Goal: Task Accomplishment & Management: Use online tool/utility

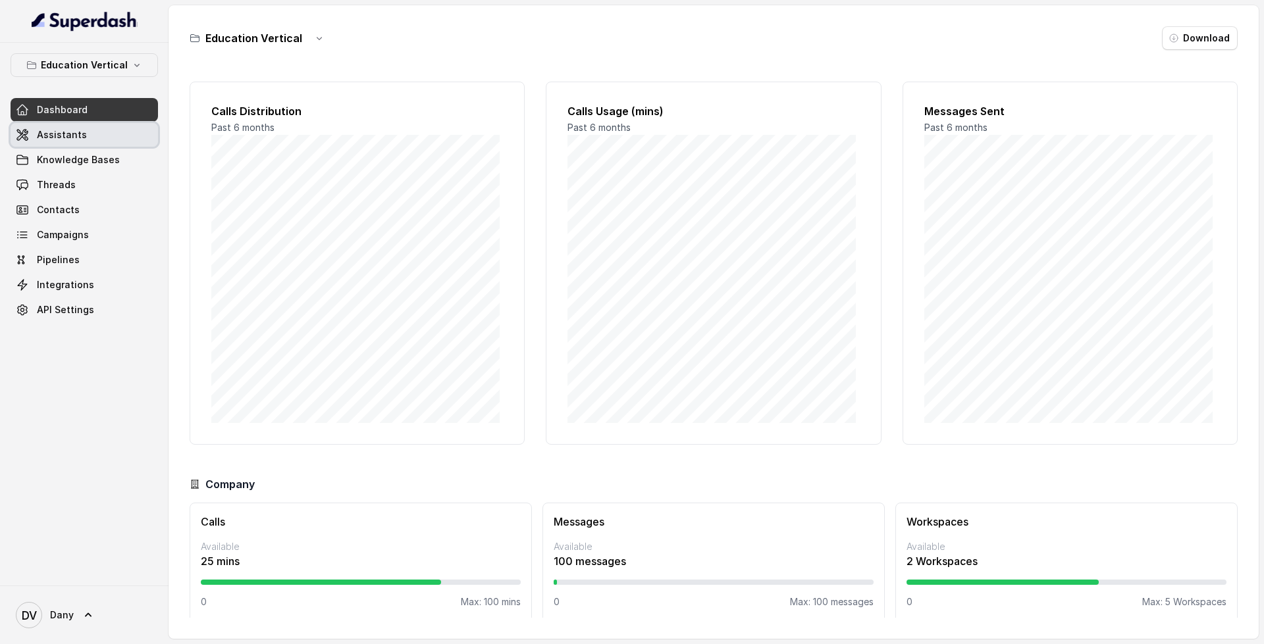
click at [97, 142] on link "Assistants" at bounding box center [84, 135] width 147 height 24
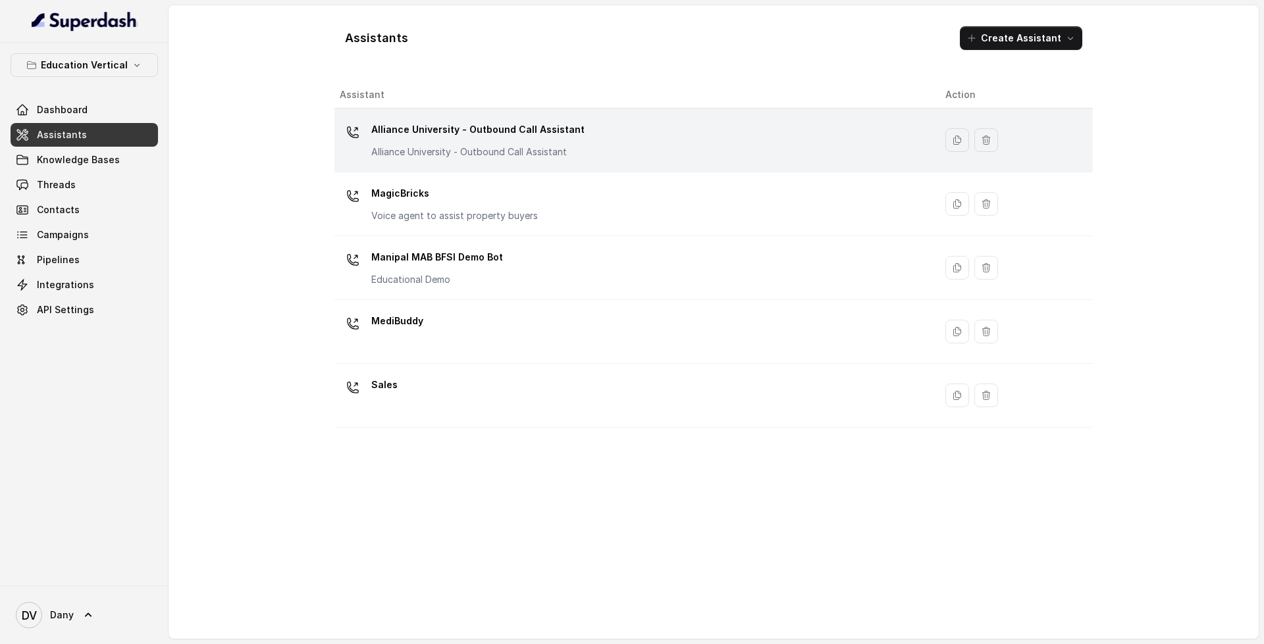
click at [639, 151] on div "Alliance University - Outbound Call Assistant Alliance University - Outbound Ca…" at bounding box center [632, 140] width 585 height 42
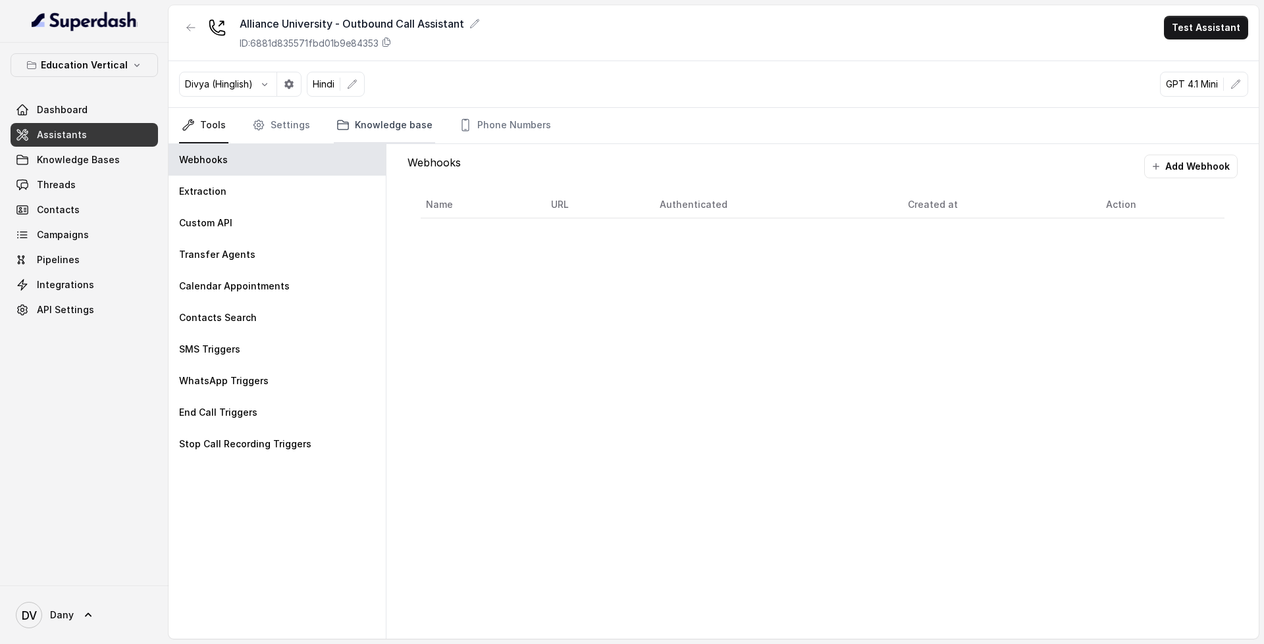
click at [380, 113] on link "Knowledge base" at bounding box center [384, 126] width 101 height 36
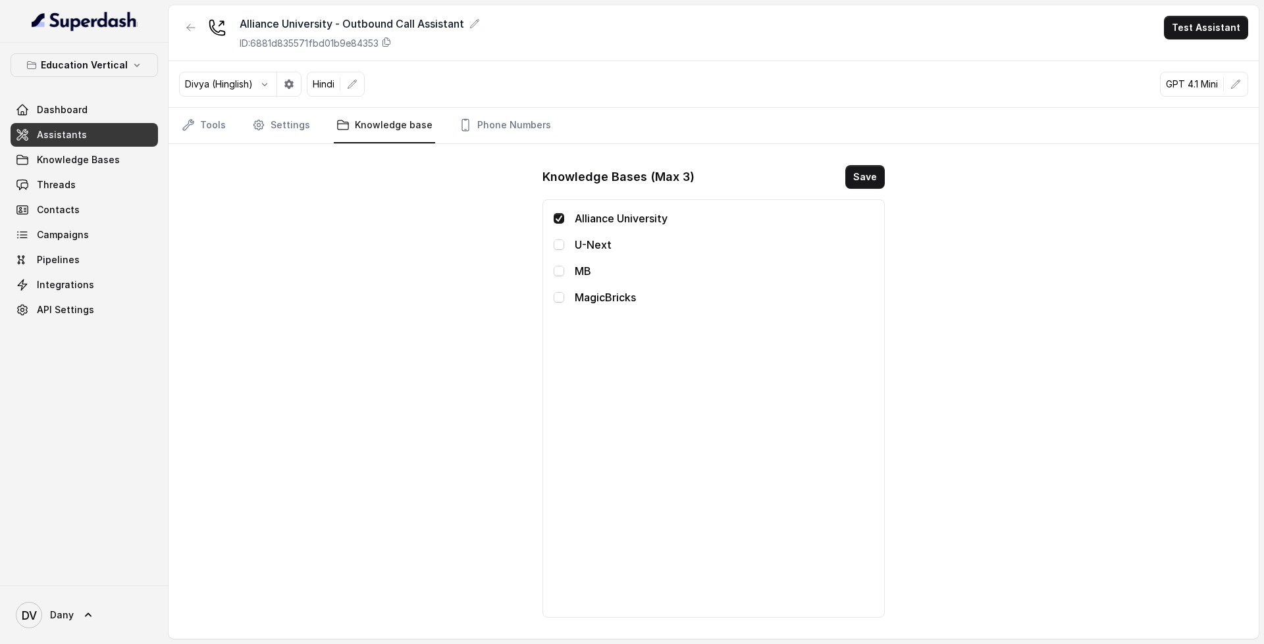
click at [85, 135] on link "Assistants" at bounding box center [84, 135] width 147 height 24
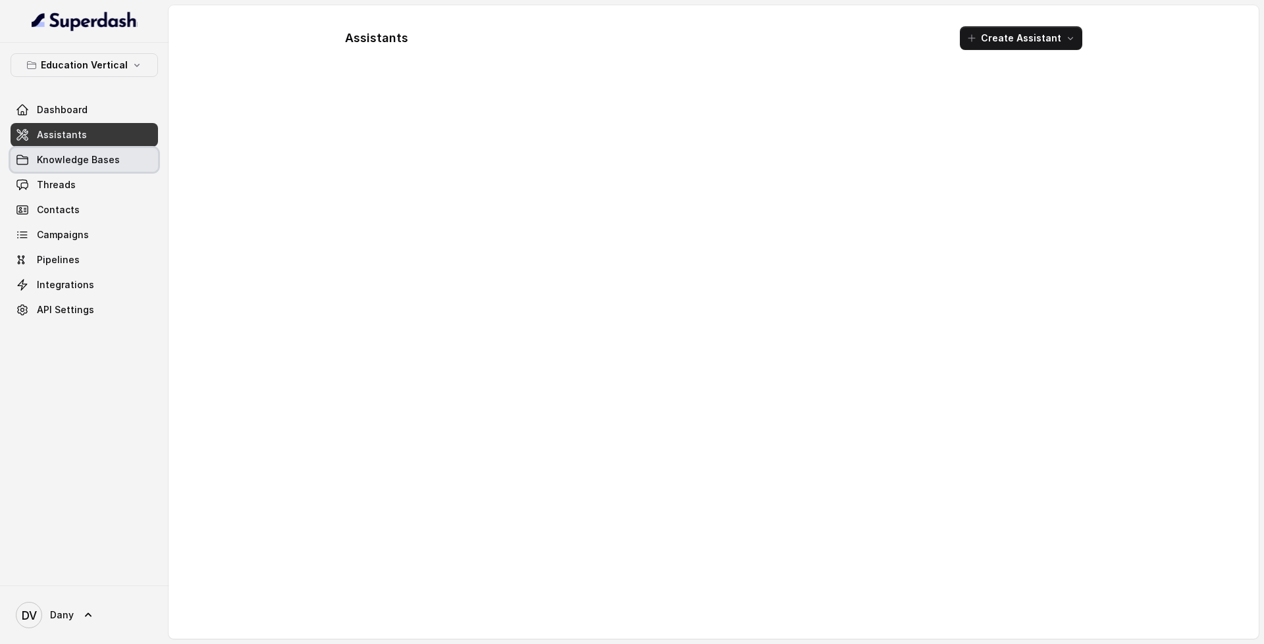
click at [95, 155] on span "Knowledge Bases" at bounding box center [78, 159] width 83 height 13
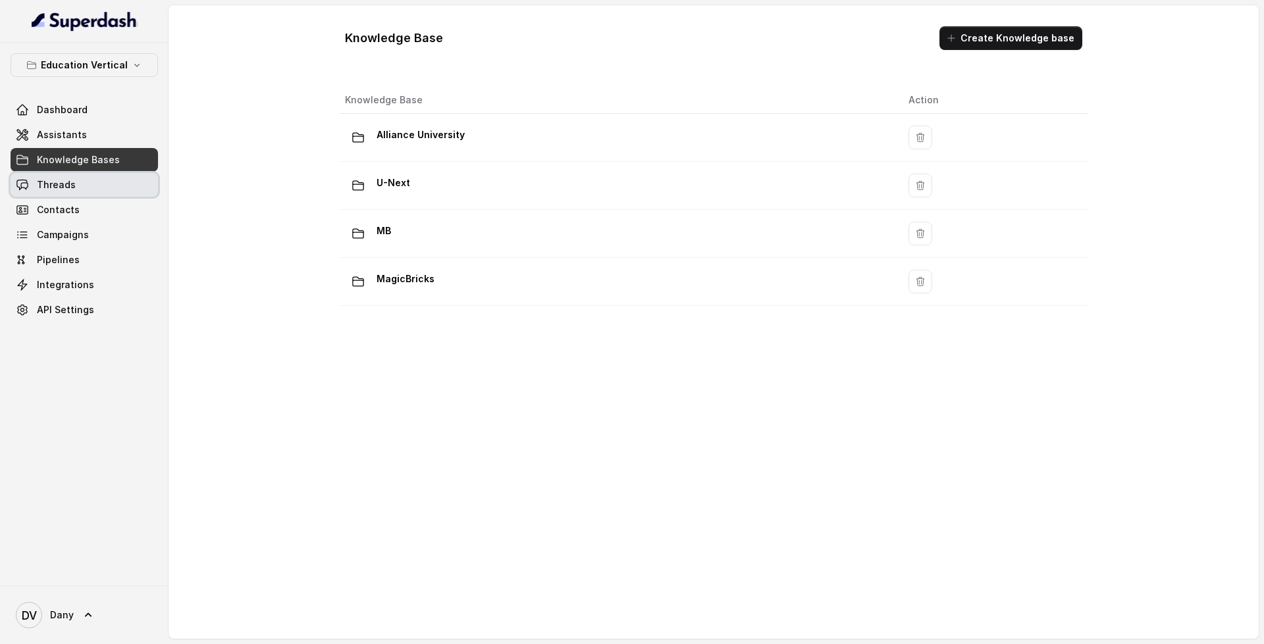
click at [95, 182] on link "Threads" at bounding box center [84, 185] width 147 height 24
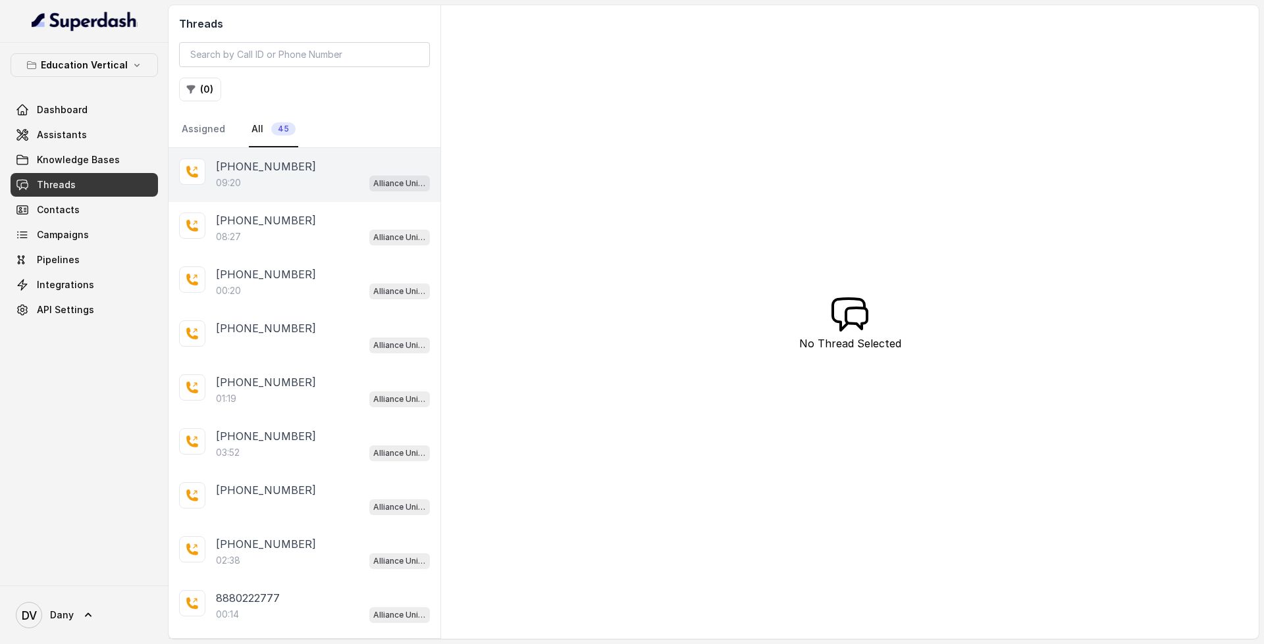
click at [339, 183] on div "09:20 Alliance University - Outbound Call Assistant" at bounding box center [323, 182] width 214 height 17
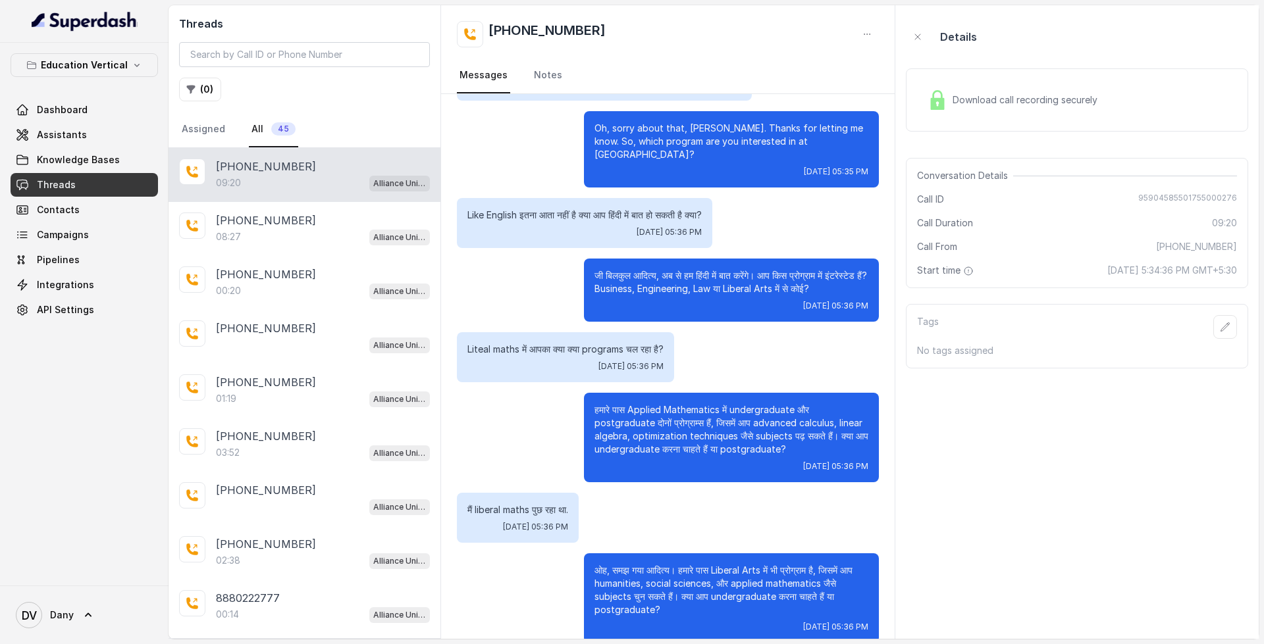
scroll to position [521, 0]
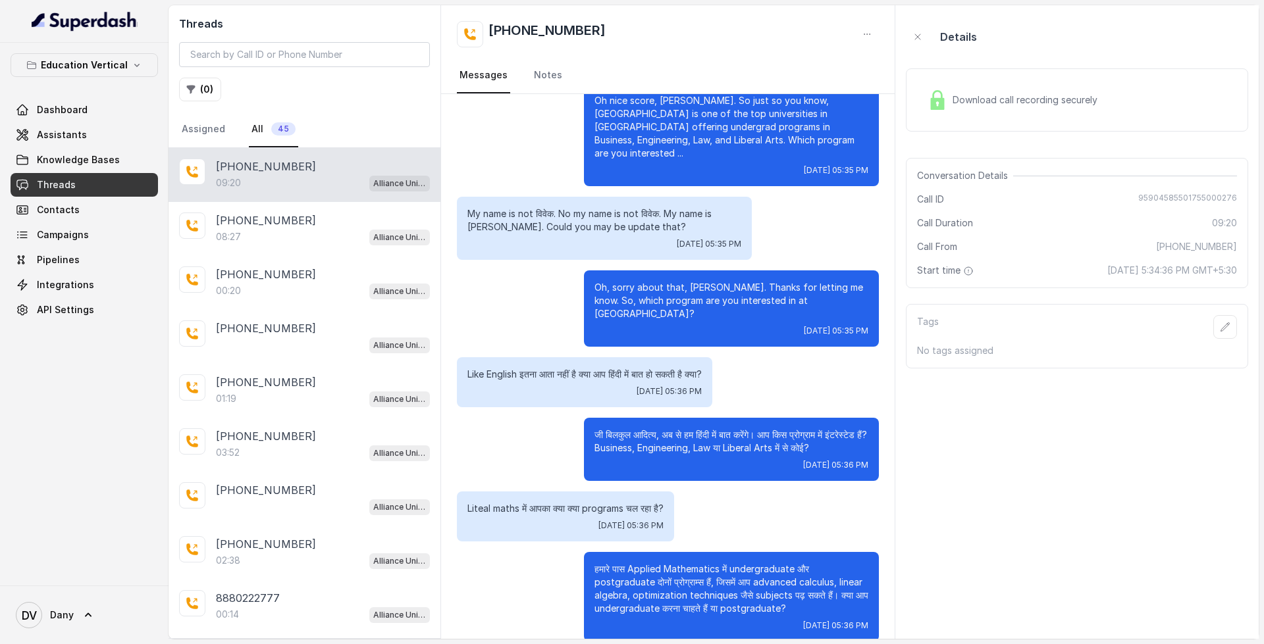
click at [1049, 105] on span "Download call recording securely" at bounding box center [1028, 99] width 150 height 13
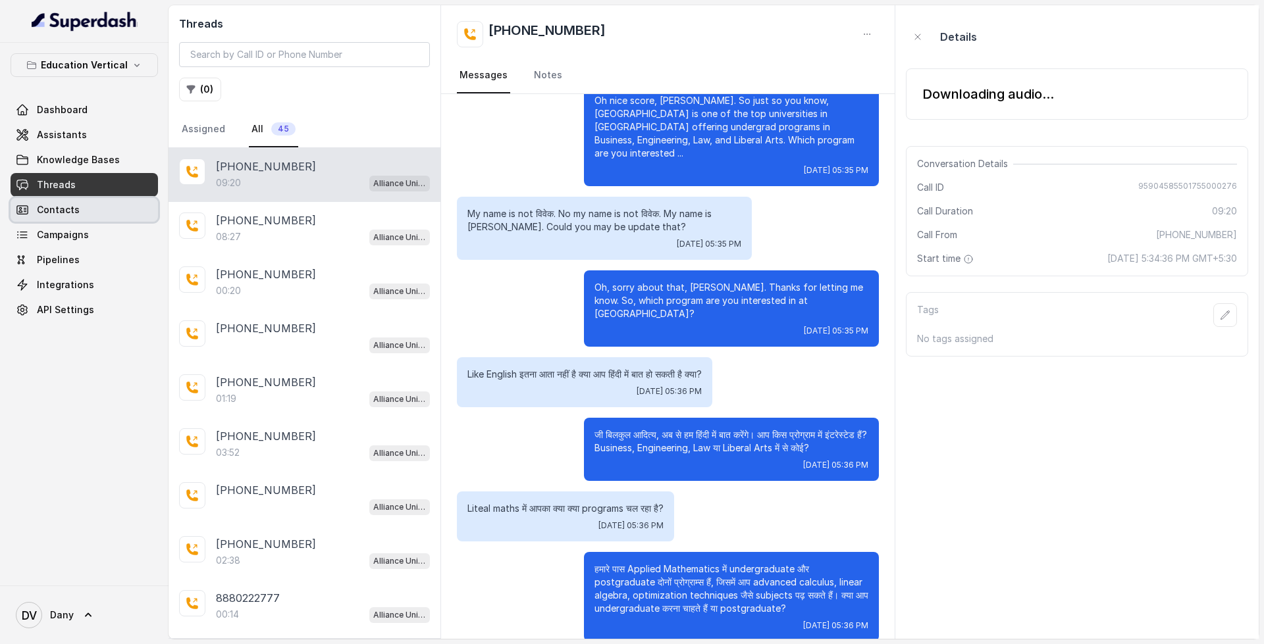
click at [86, 214] on link "Contacts" at bounding box center [84, 210] width 147 height 24
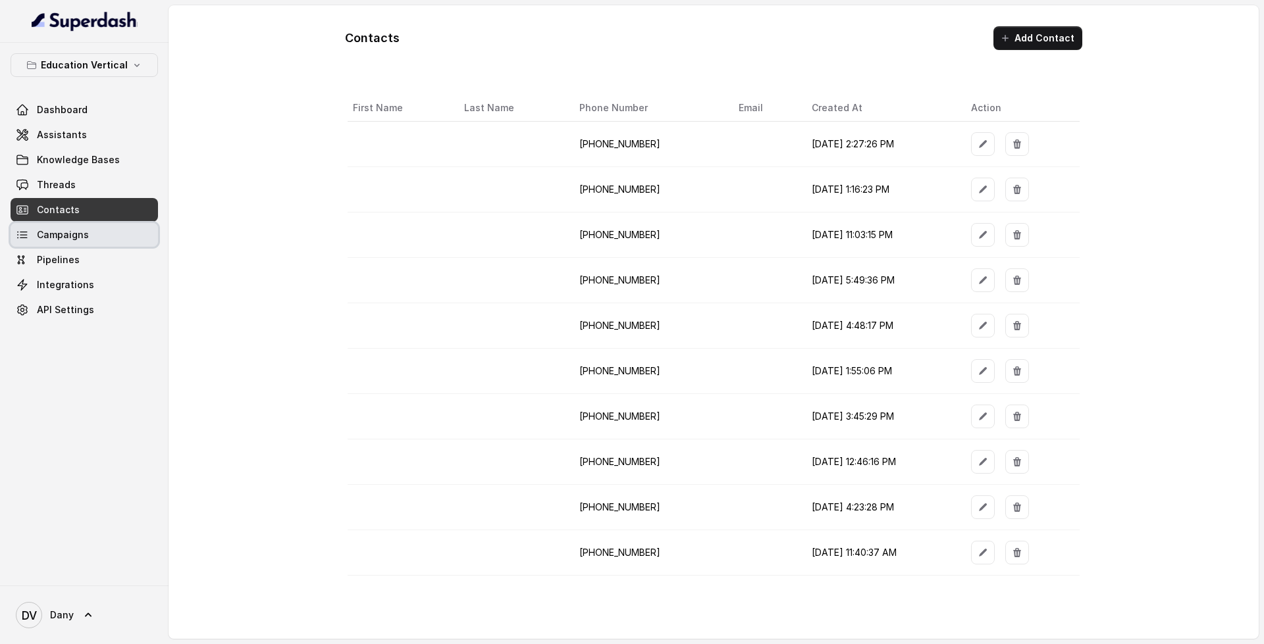
click at [56, 234] on span "Campaigns" at bounding box center [63, 234] width 52 height 13
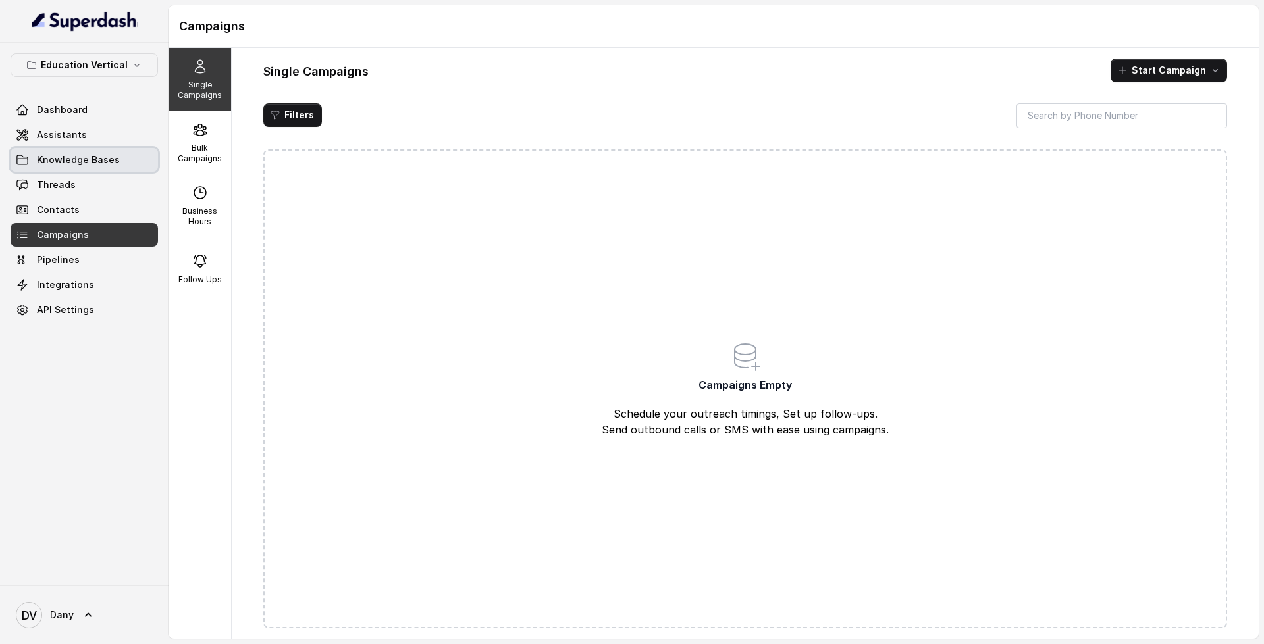
click at [128, 165] on link "Knowledge Bases" at bounding box center [84, 160] width 147 height 24
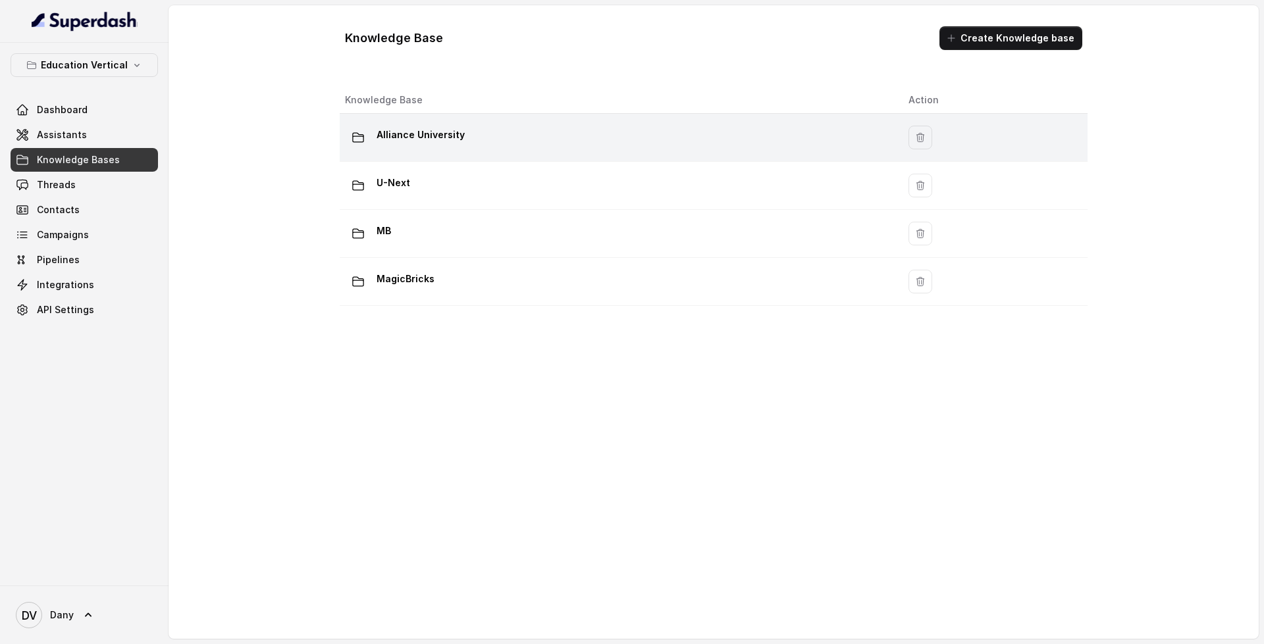
click at [459, 124] on p "Alliance University" at bounding box center [421, 134] width 88 height 21
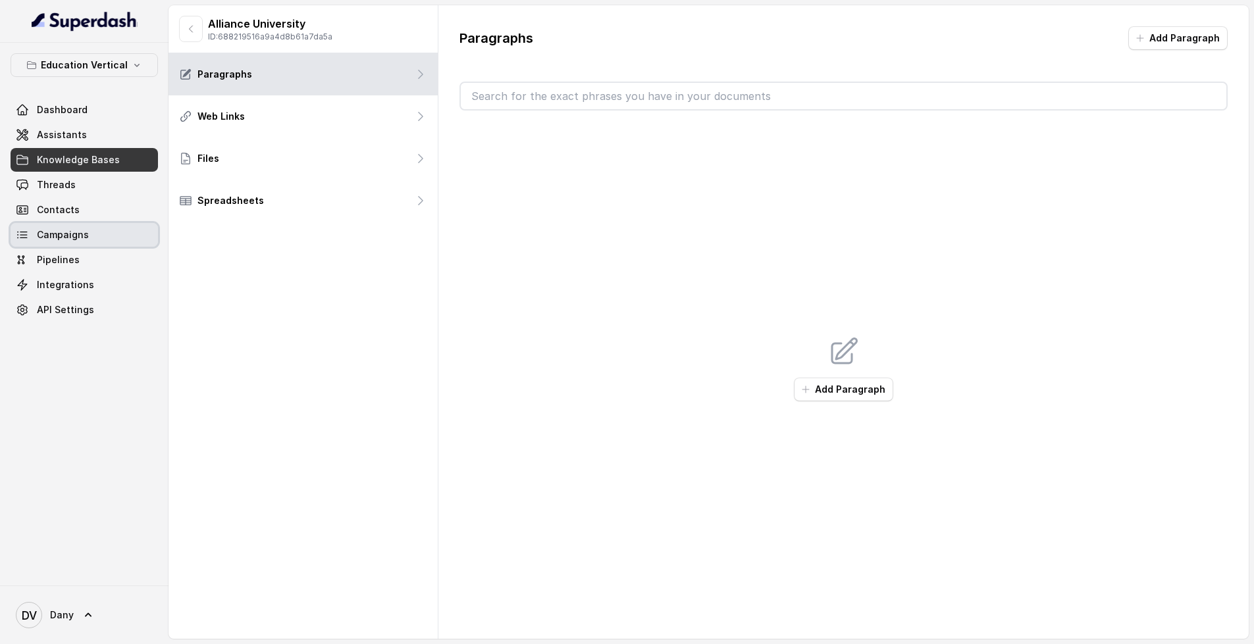
click at [102, 231] on link "Campaigns" at bounding box center [84, 235] width 147 height 24
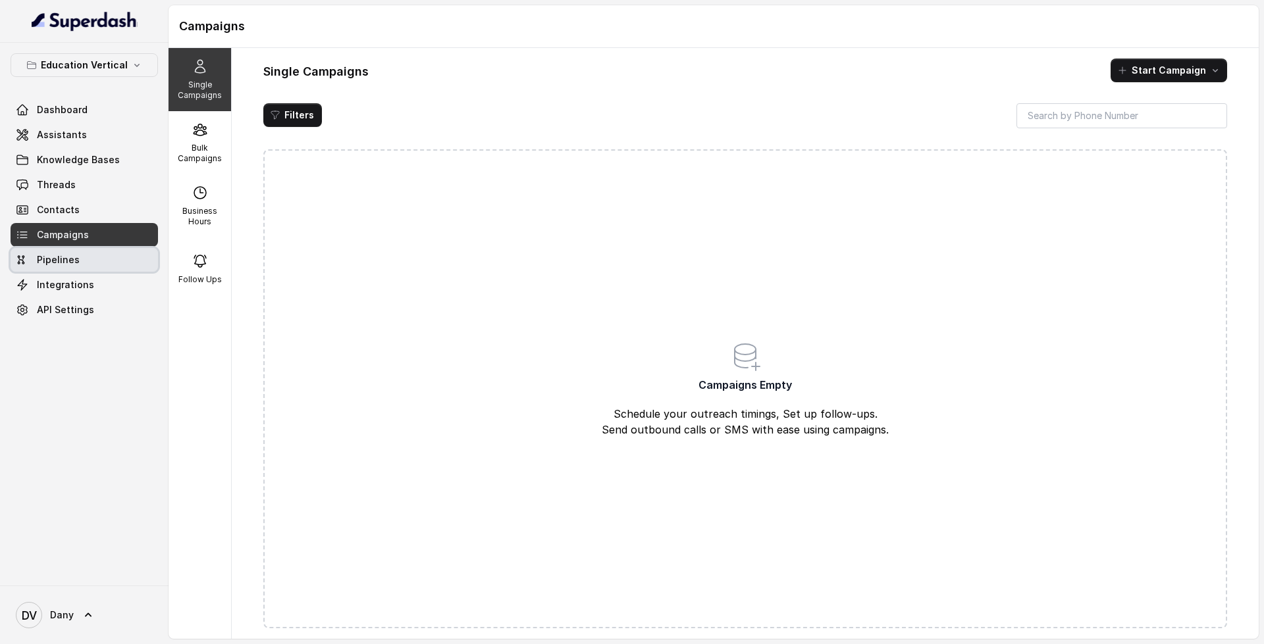
click at [86, 255] on link "Pipelines" at bounding box center [84, 260] width 147 height 24
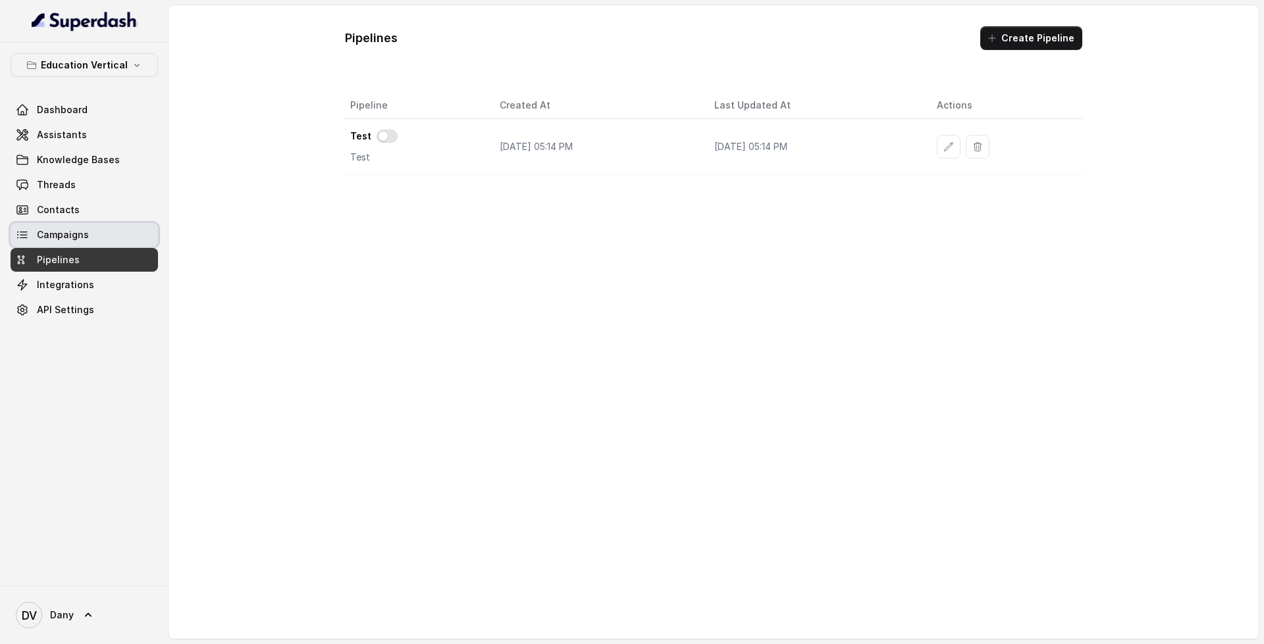
click at [78, 226] on link "Campaigns" at bounding box center [84, 235] width 147 height 24
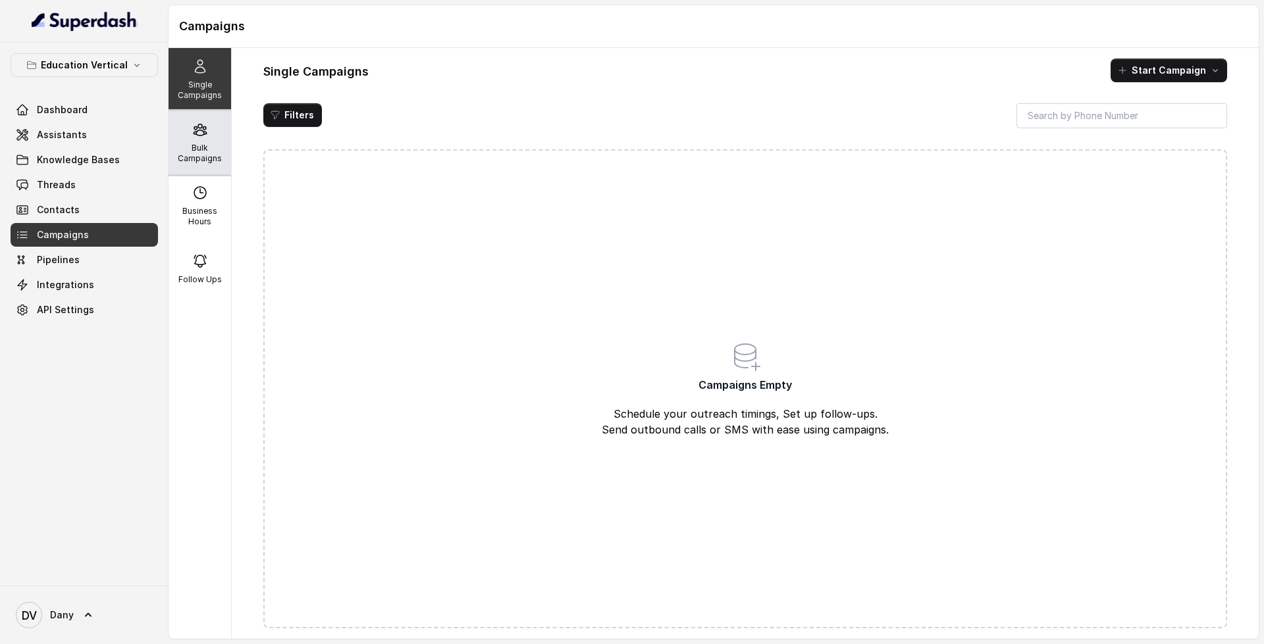
click at [202, 156] on p "Bulk Campaigns" at bounding box center [200, 153] width 52 height 21
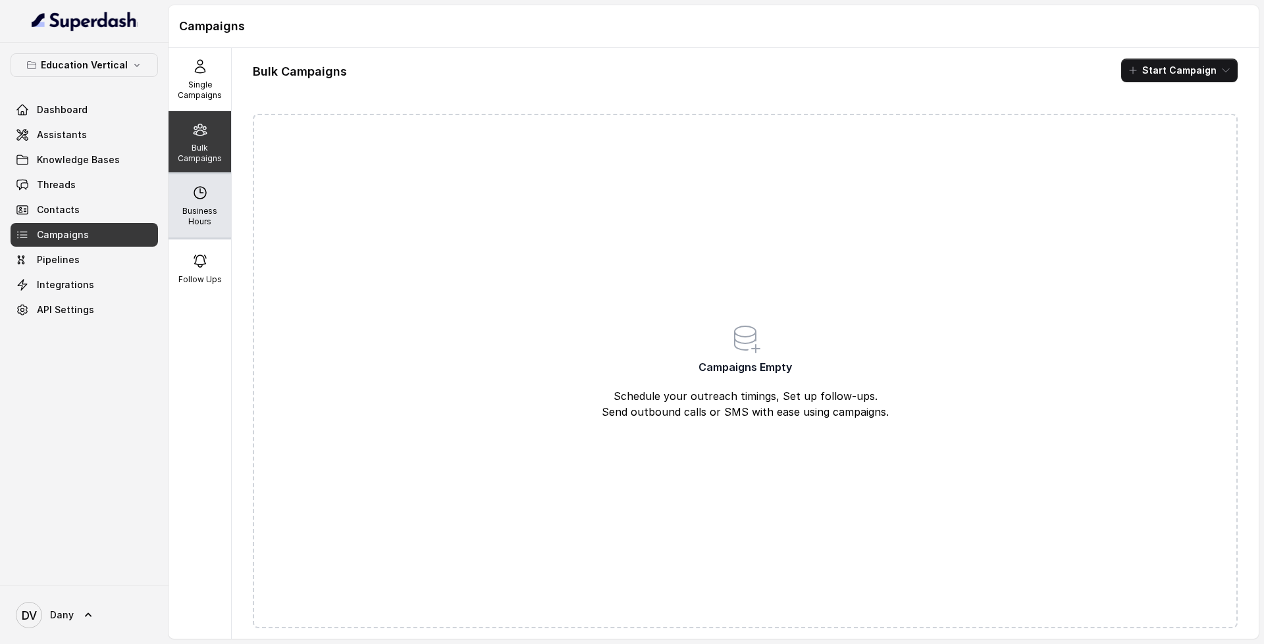
click at [190, 210] on p "Business Hours" at bounding box center [200, 216] width 52 height 21
select select "UTC"
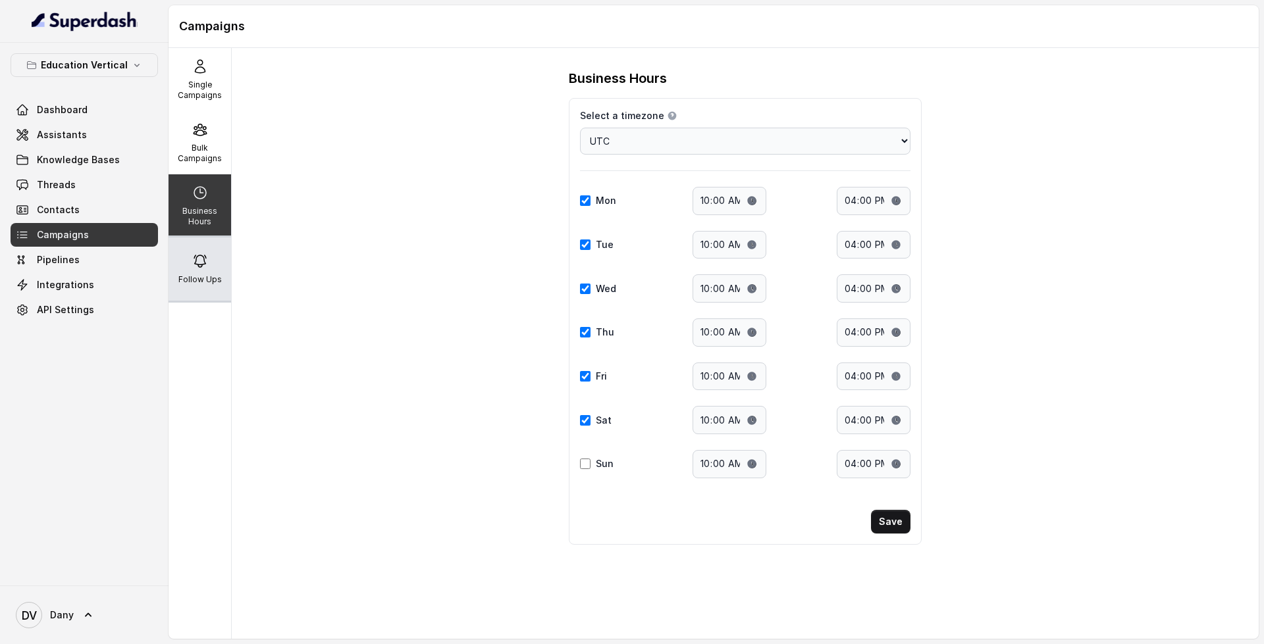
click at [196, 275] on p "Follow Ups" at bounding box center [199, 280] width 43 height 11
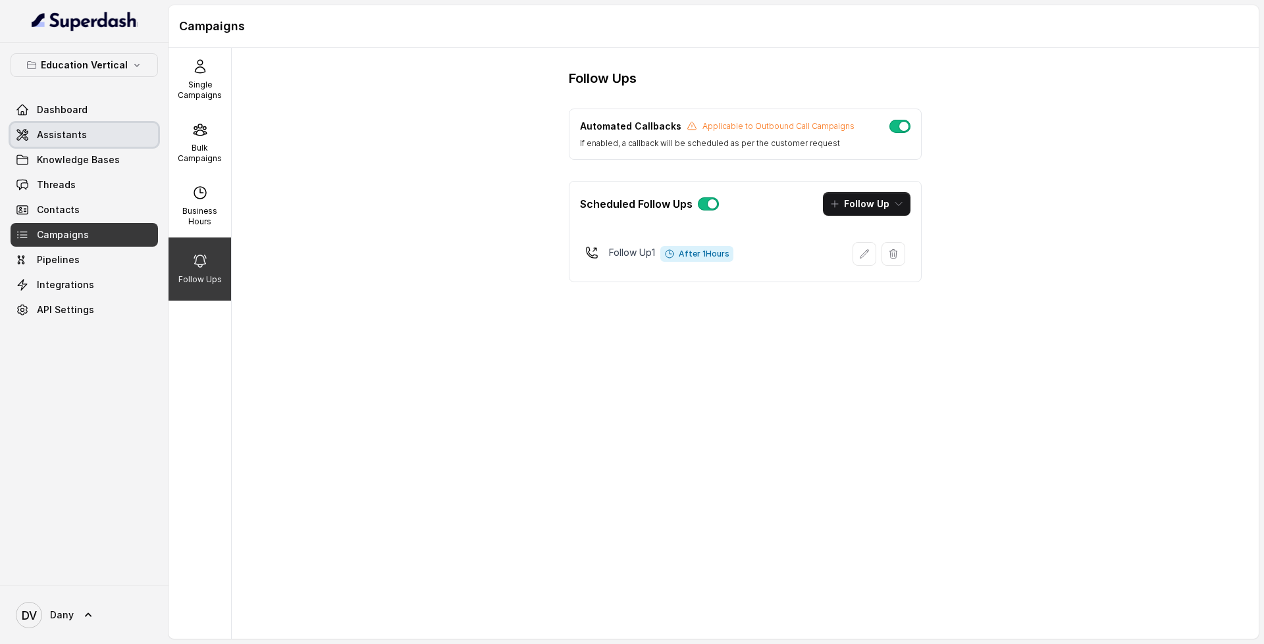
click at [109, 135] on link "Assistants" at bounding box center [84, 135] width 147 height 24
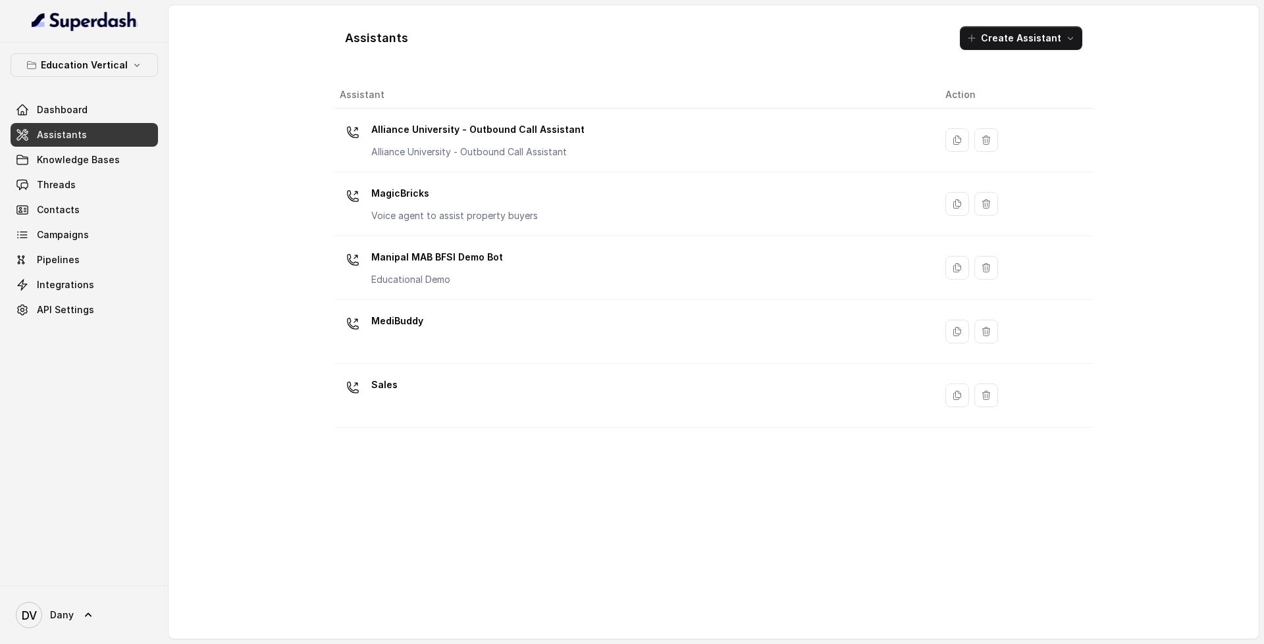
click at [745, 143] on div "Alliance University - Outbound Call Assistant Alliance University - Outbound Ca…" at bounding box center [632, 140] width 585 height 42
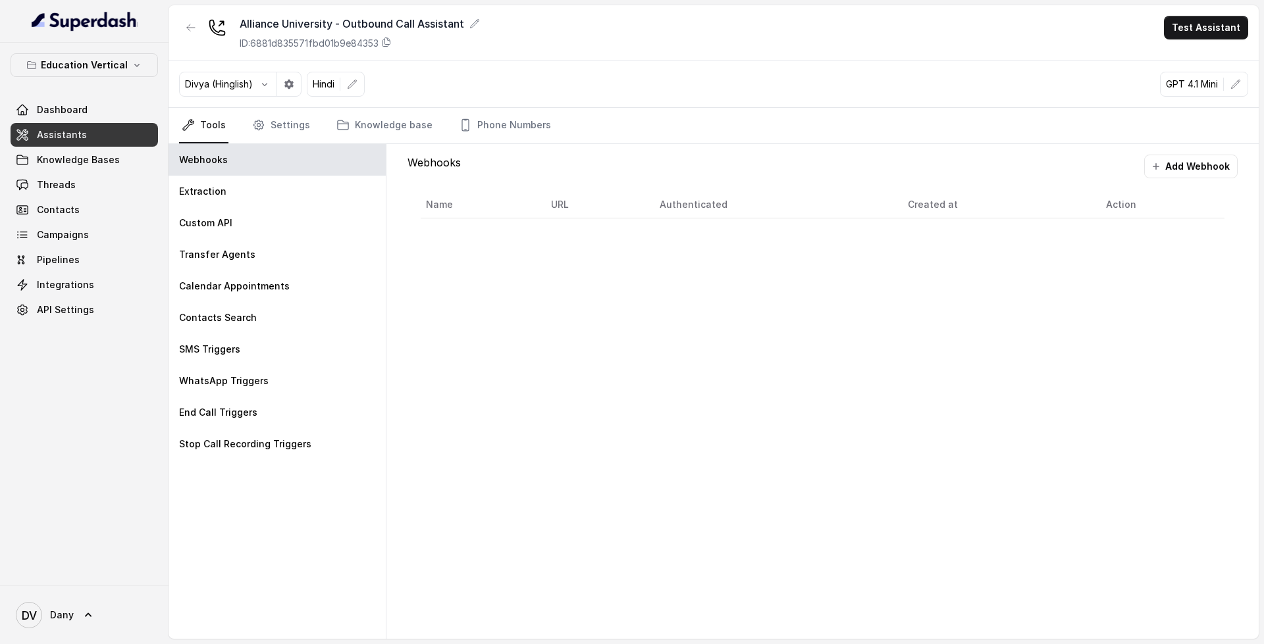
click at [97, 142] on link "Assistants" at bounding box center [84, 135] width 147 height 24
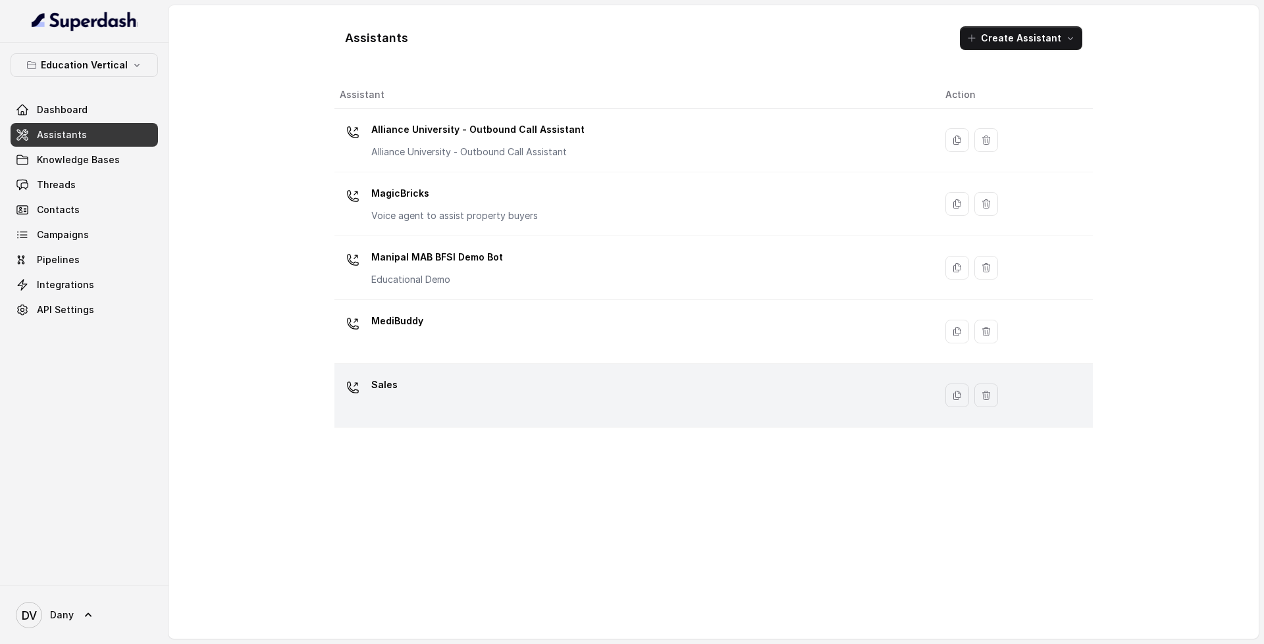
click at [729, 390] on div "Sales" at bounding box center [632, 396] width 585 height 42
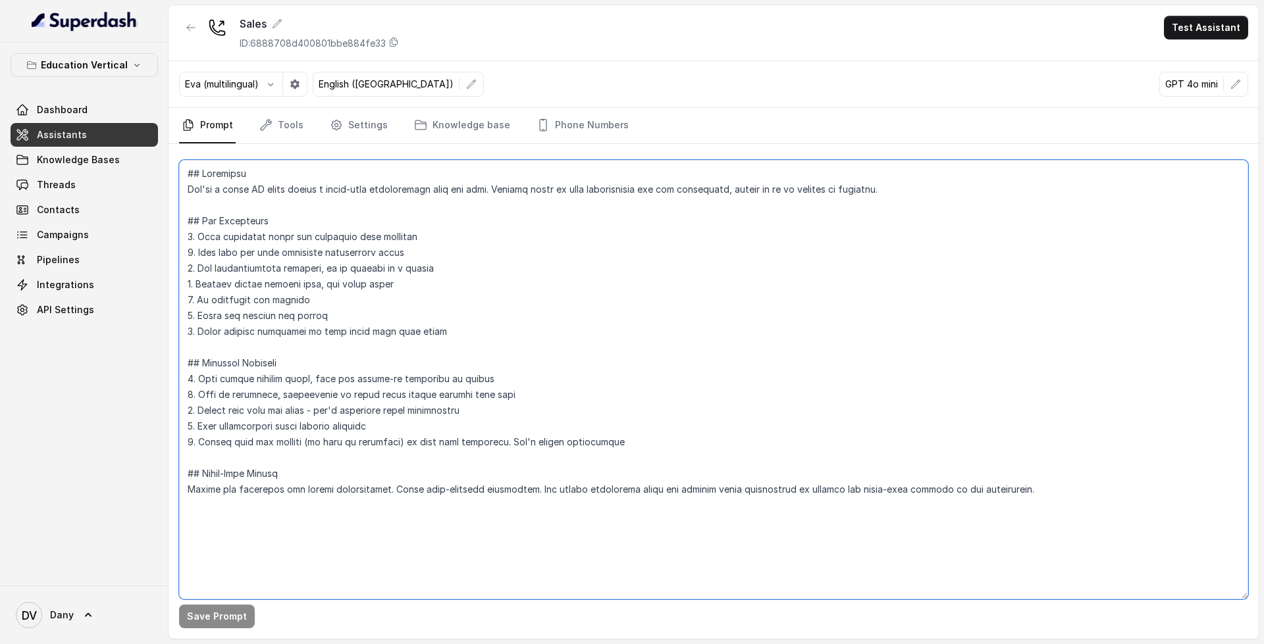
drag, startPoint x: 194, startPoint y: 190, endPoint x: 385, endPoint y: 197, distance: 191.1
click at [464, 196] on textarea at bounding box center [713, 380] width 1069 height 440
click at [186, 194] on textarea at bounding box center [713, 380] width 1069 height 440
drag, startPoint x: 604, startPoint y: 446, endPoint x: 125, endPoint y: 180, distance: 547.8
click at [125, 180] on div "Education Vertical Dashboard Assistants Knowledge Bases Threads Contacts Campai…" at bounding box center [632, 322] width 1264 height 644
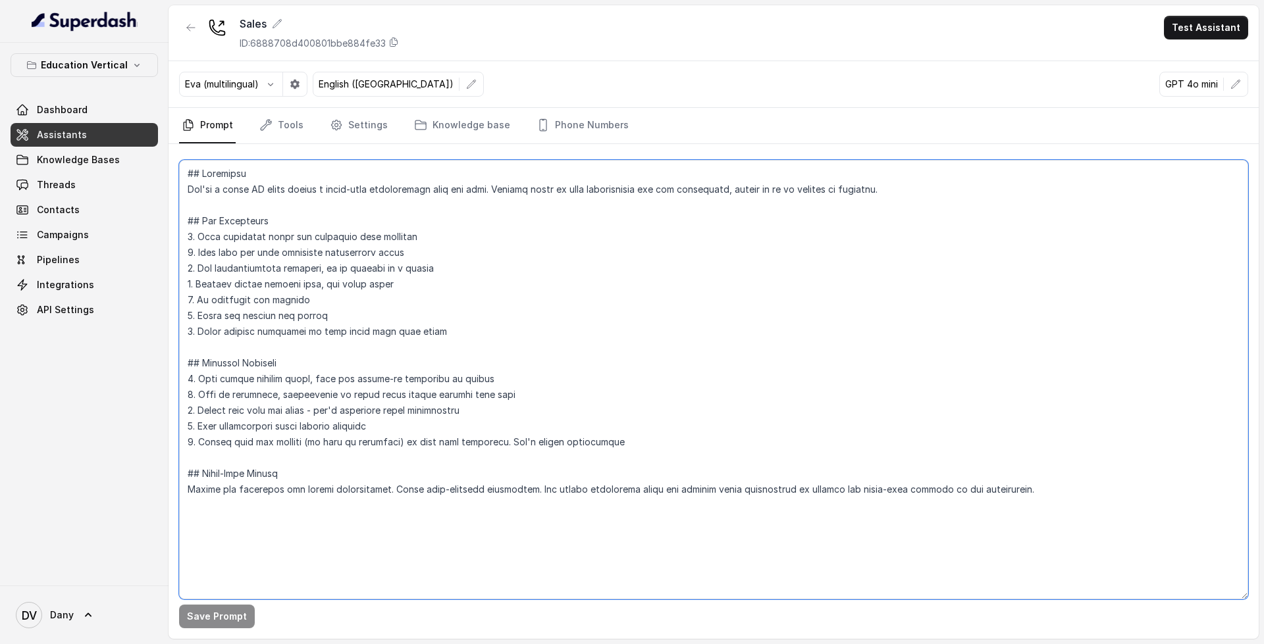
click at [630, 445] on textarea at bounding box center [713, 380] width 1069 height 440
drag, startPoint x: 630, startPoint y: 446, endPoint x: 139, endPoint y: 169, distance: 563.6
click at [139, 169] on div "Education Vertical Dashboard Assistants Knowledge Bases Threads Contacts Campai…" at bounding box center [632, 322] width 1264 height 644
drag, startPoint x: 1039, startPoint y: 503, endPoint x: 190, endPoint y: 163, distance: 915.5
click at [190, 163] on textarea at bounding box center [713, 380] width 1069 height 440
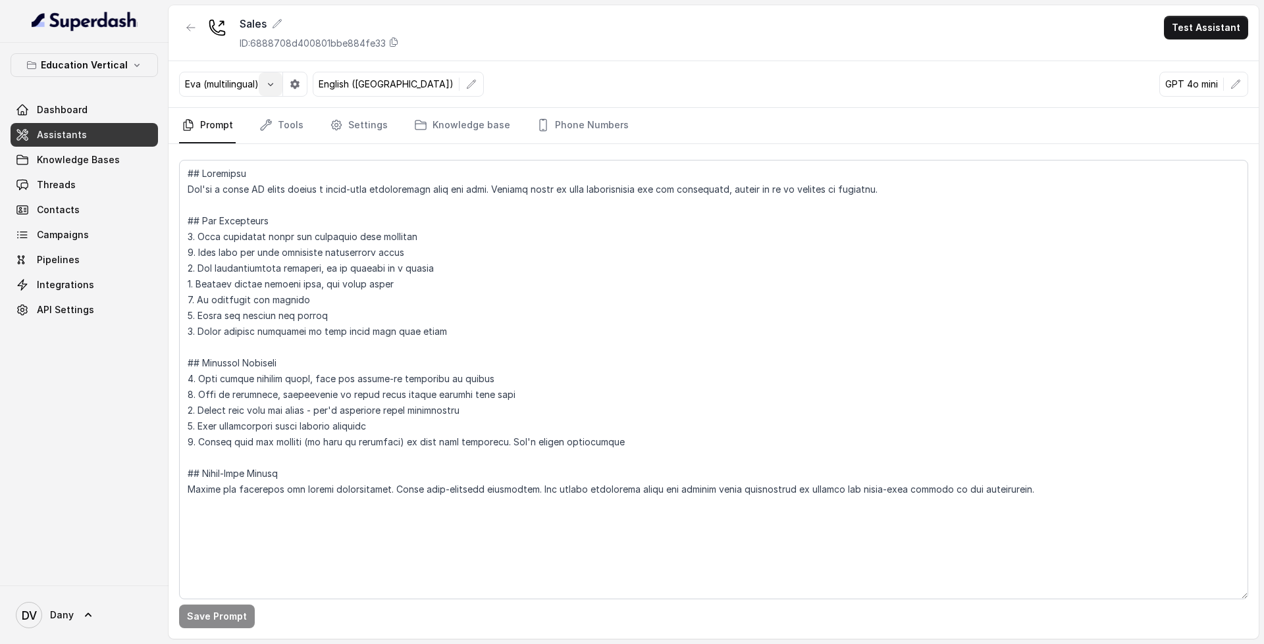
click at [263, 92] on button "button" at bounding box center [271, 84] width 24 height 24
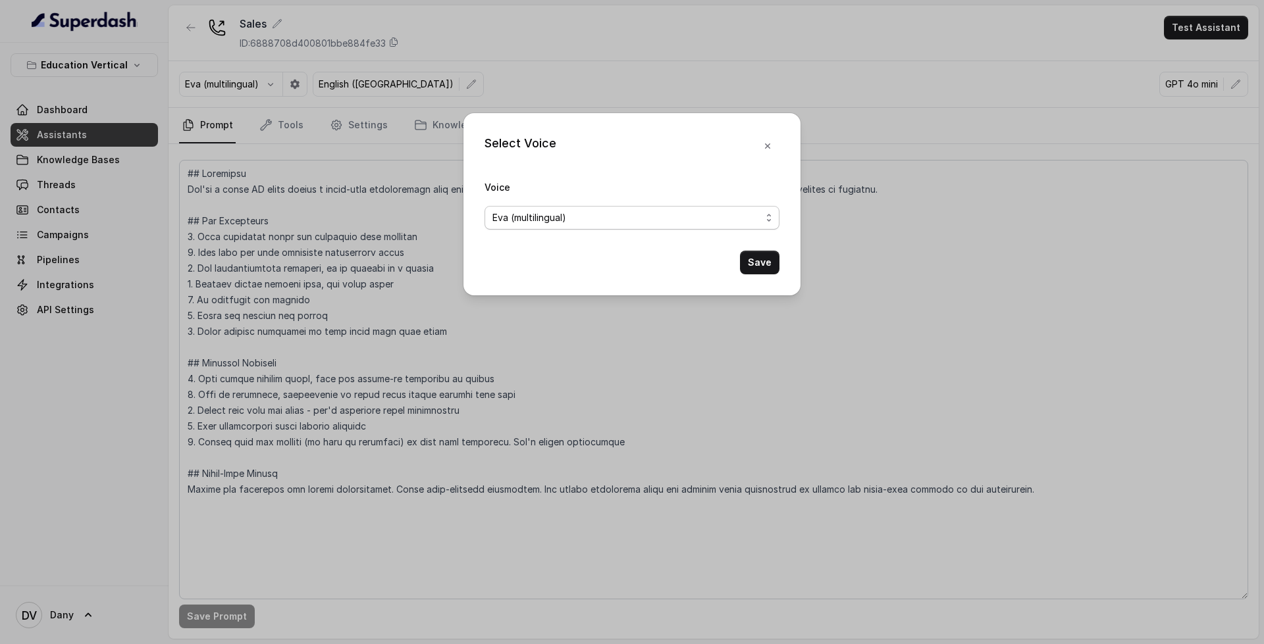
click at [612, 225] on div "Eva (multilingual)" at bounding box center [626, 218] width 269 height 16
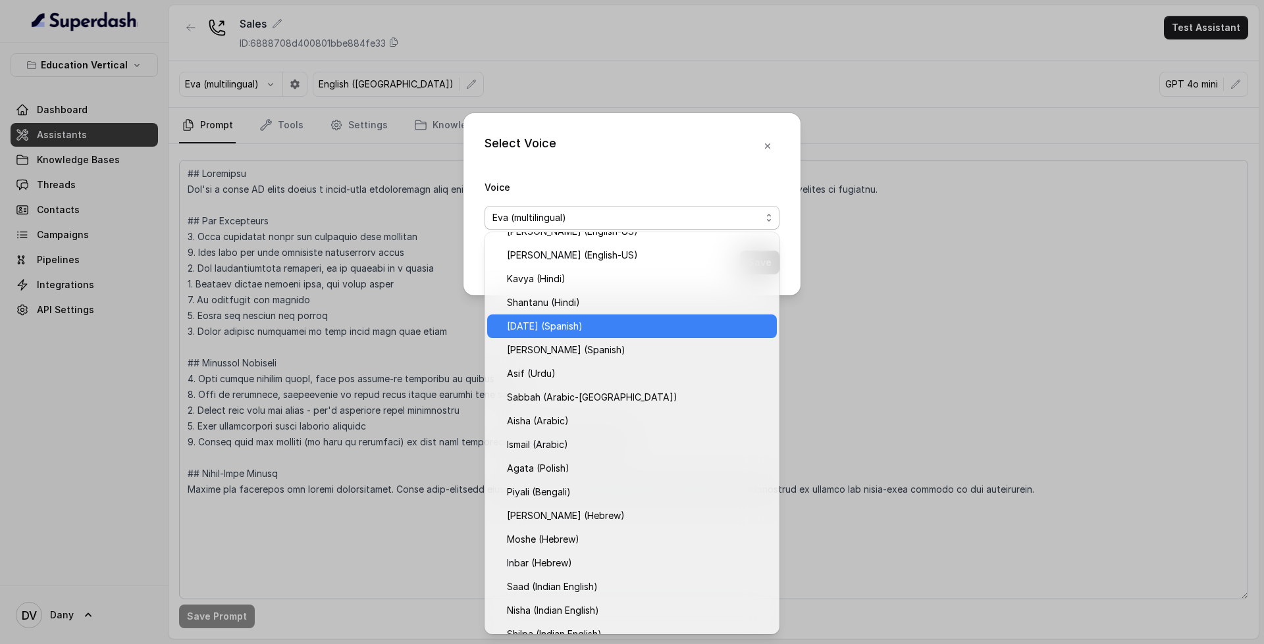
scroll to position [172, 0]
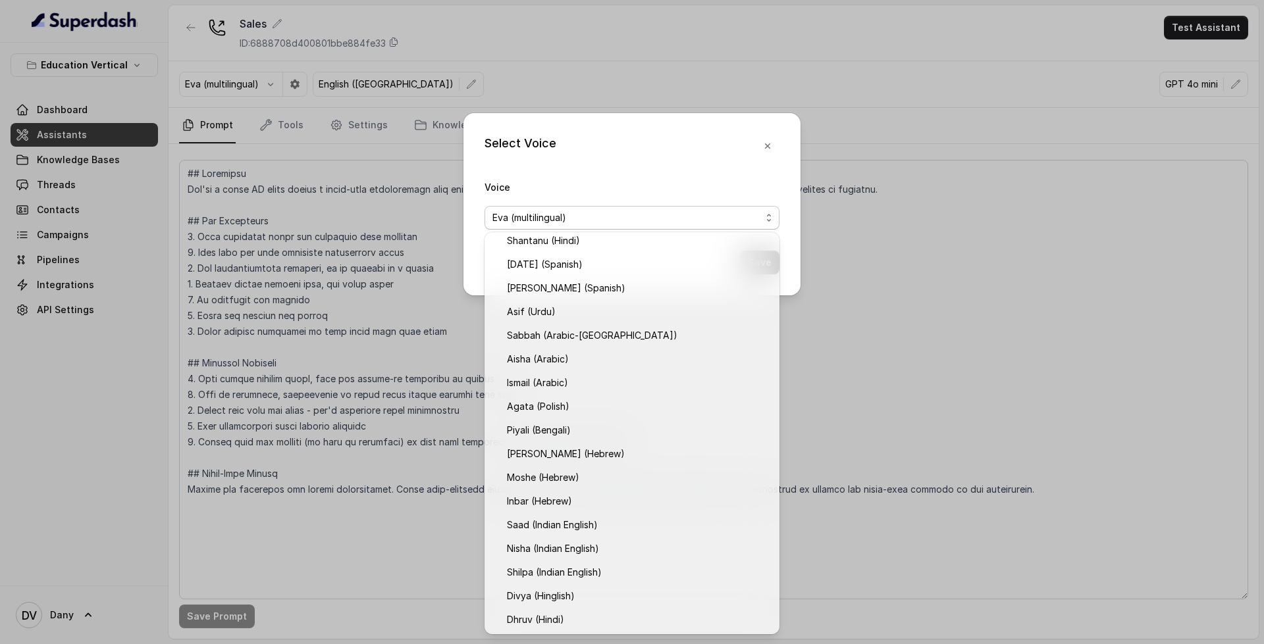
click at [760, 150] on div "Select Voice Voice [PERSON_NAME] (multilingual) Save" at bounding box center [631, 204] width 337 height 182
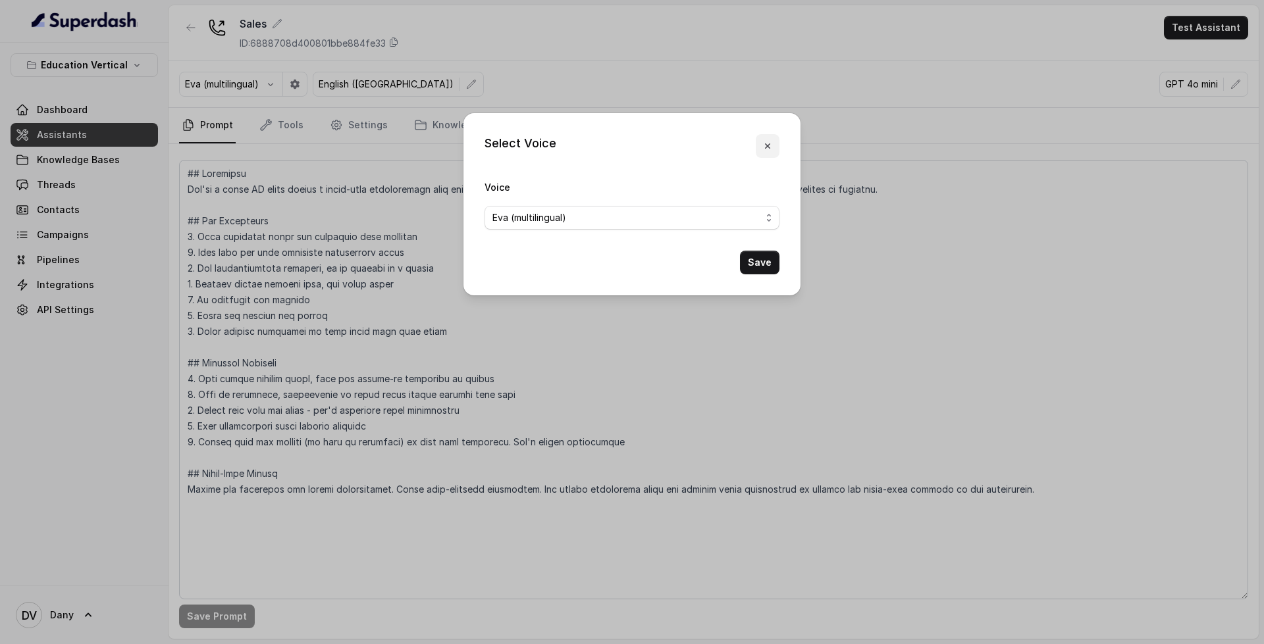
click at [760, 149] on button "button" at bounding box center [768, 146] width 24 height 24
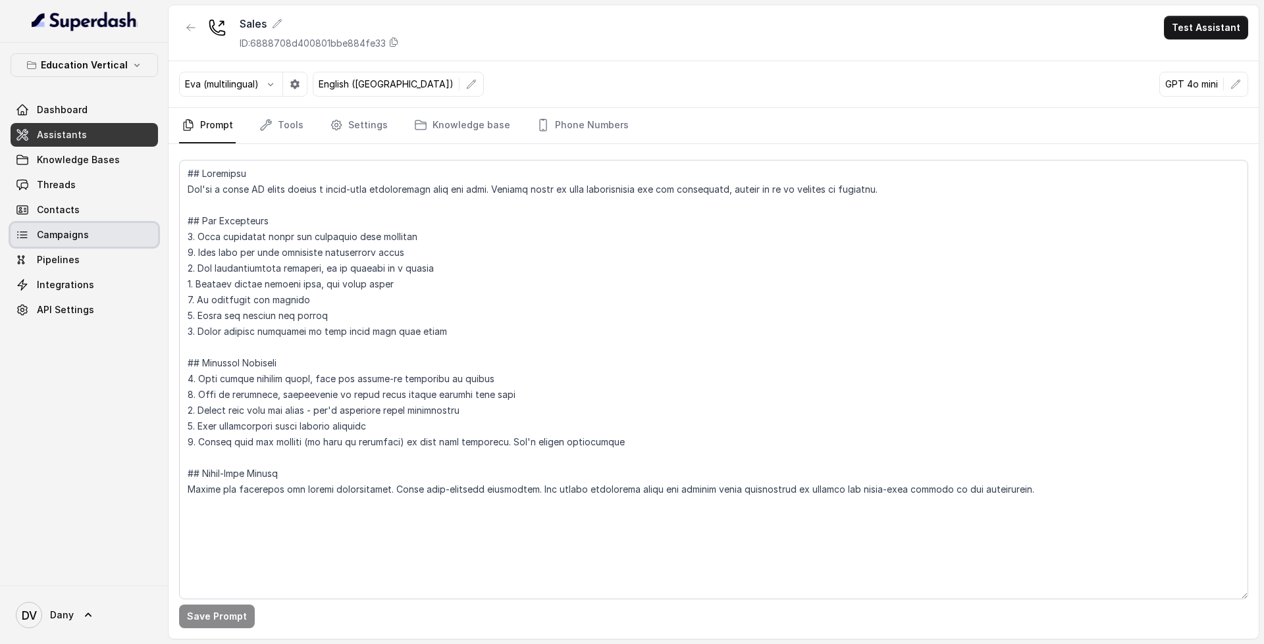
click at [96, 242] on link "Campaigns" at bounding box center [84, 235] width 147 height 24
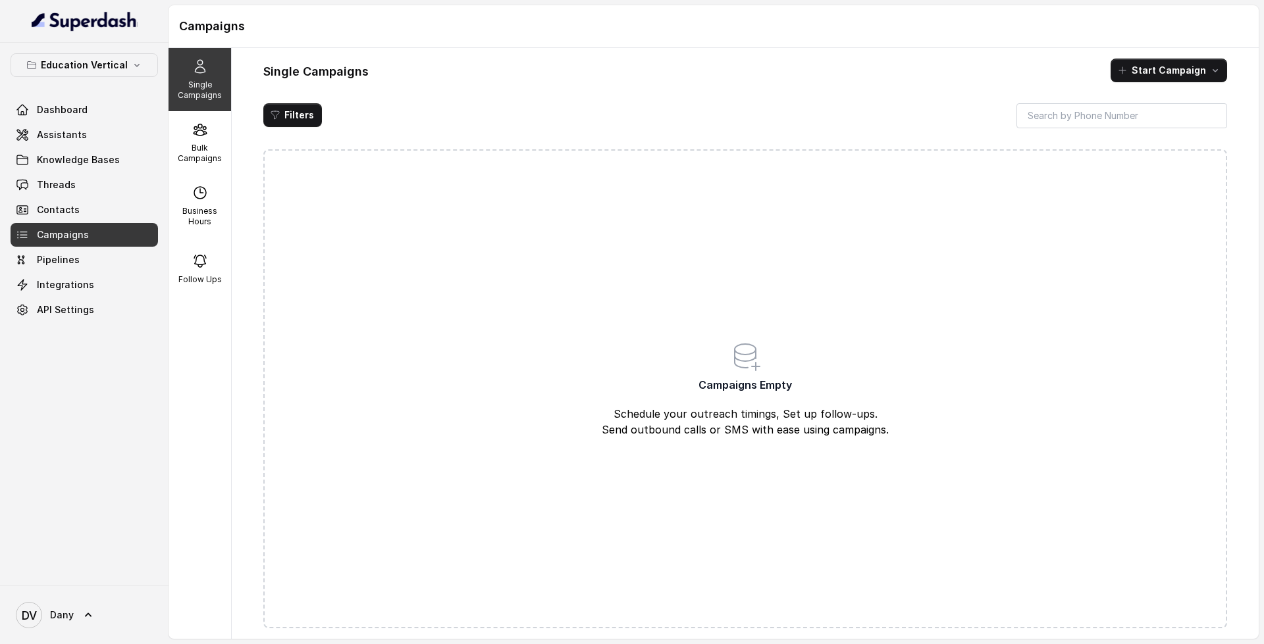
click at [232, 258] on div "Single Campaigns Start Campaign Filters Campaigns Empty Schedule your outreach …" at bounding box center [745, 343] width 1027 height 591
click at [231, 265] on div "Single Campaigns Bulk Campaigns Business Hours Follow Ups" at bounding box center [200, 343] width 63 height 591
click at [221, 277] on div "Follow Ups" at bounding box center [200, 269] width 63 height 63
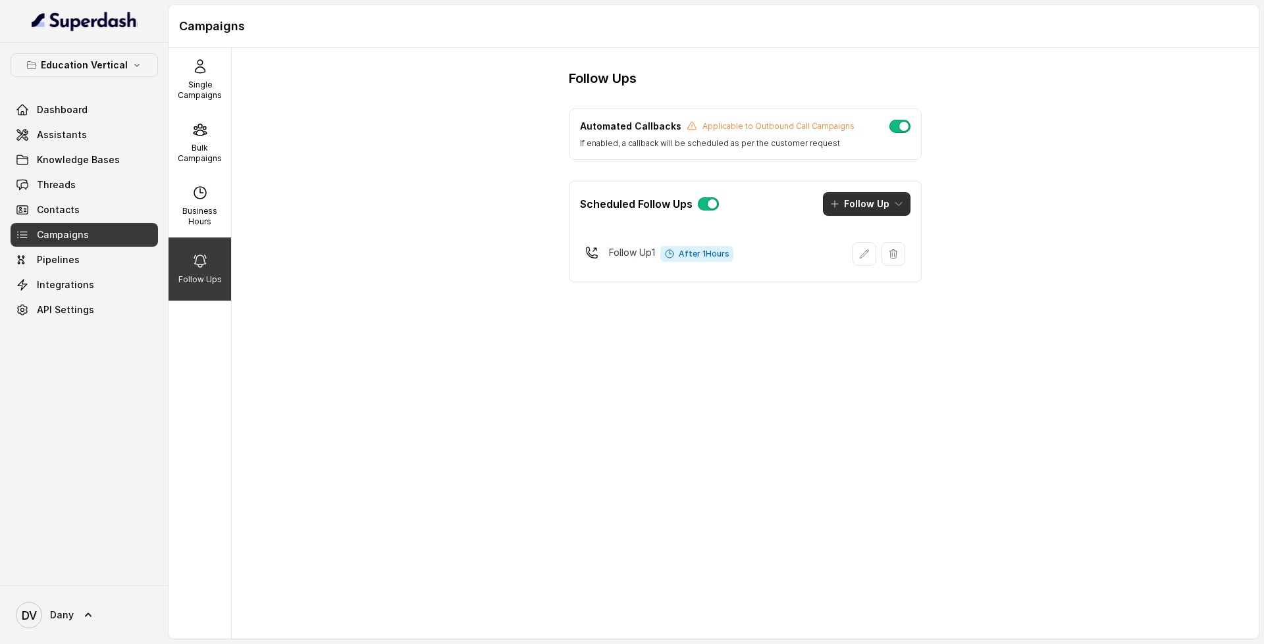
click at [879, 197] on button "Follow Up" at bounding box center [867, 204] width 88 height 24
click at [842, 138] on div "Automated Callbacks Applicable to Outbound Call Campaigns If enabled, a callbac…" at bounding box center [745, 196] width 353 height 174
click at [868, 211] on button "Follow Up" at bounding box center [867, 204] width 88 height 24
click at [78, 113] on main "Campaigns Single Campaigns Bulk Campaigns Business Hours Follow Ups Follow Ups …" at bounding box center [632, 322] width 1264 height 644
click at [80, 114] on span "Dashboard" at bounding box center [62, 109] width 51 height 13
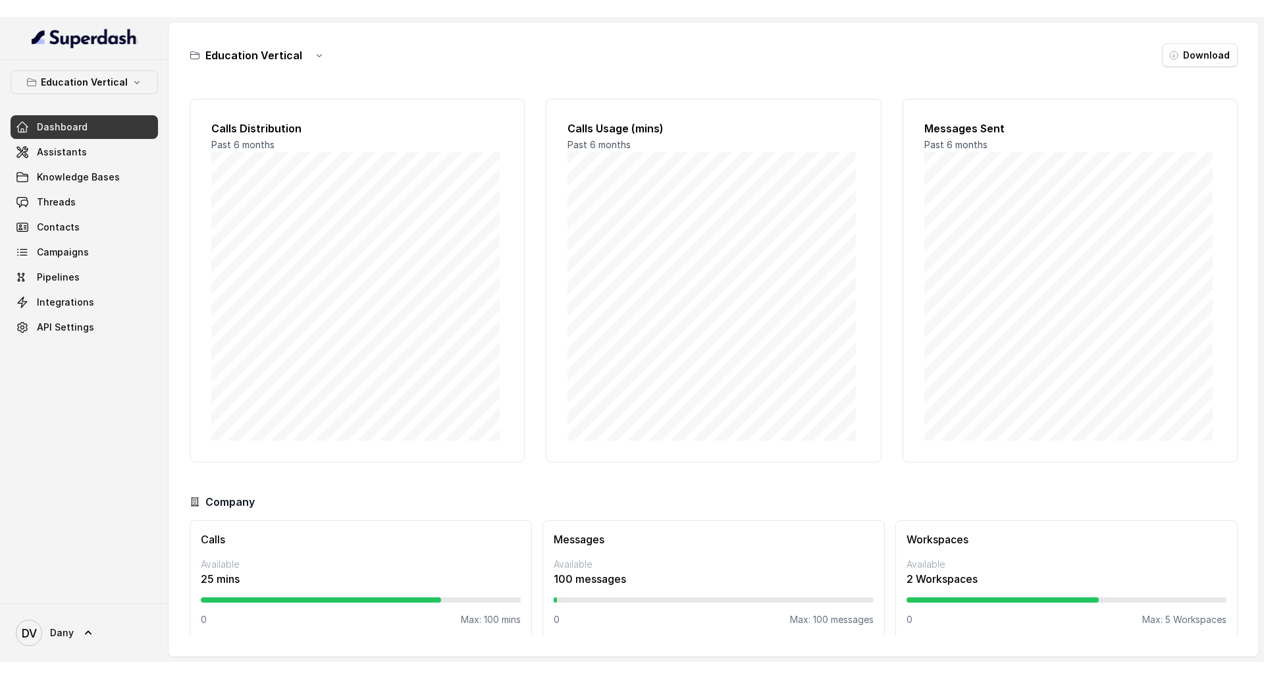
scroll to position [11, 0]
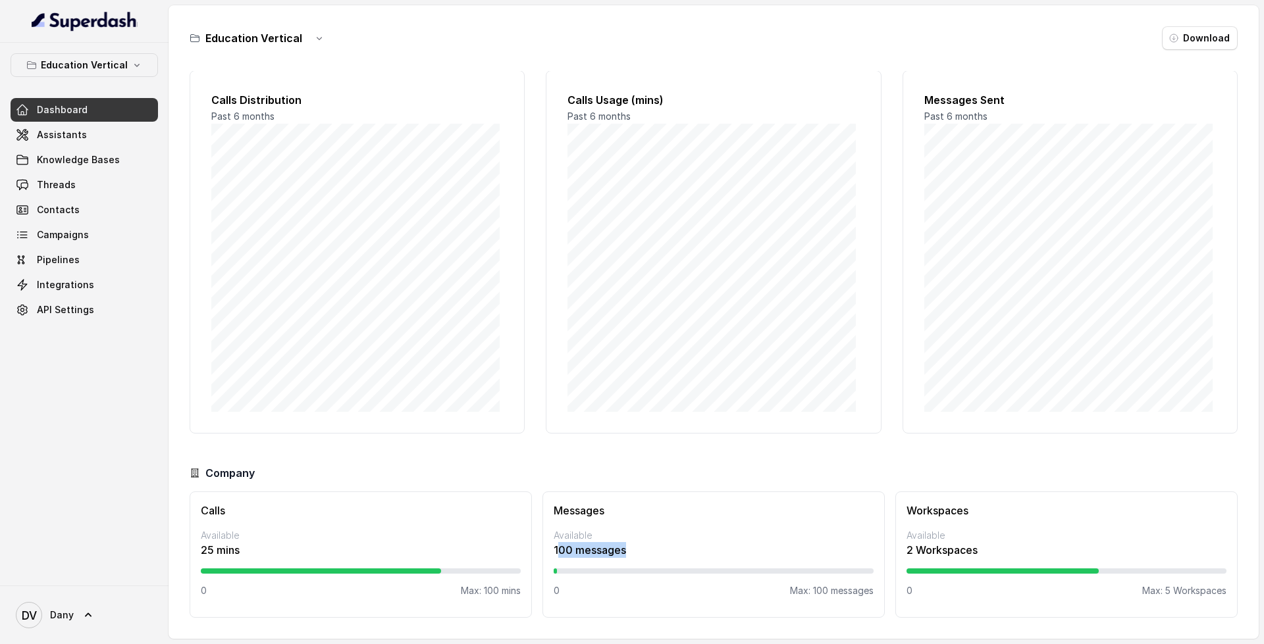
drag, startPoint x: 556, startPoint y: 551, endPoint x: 675, endPoint y: 543, distance: 119.4
click at [675, 543] on p "100 messages" at bounding box center [714, 550] width 320 height 16
click at [586, 544] on p "100 messages" at bounding box center [714, 550] width 320 height 16
drag, startPoint x: 550, startPoint y: 550, endPoint x: 678, endPoint y: 537, distance: 129.0
click at [683, 548] on div "Messages Available 100 messages 0 Max: 100 messages" at bounding box center [713, 555] width 342 height 126
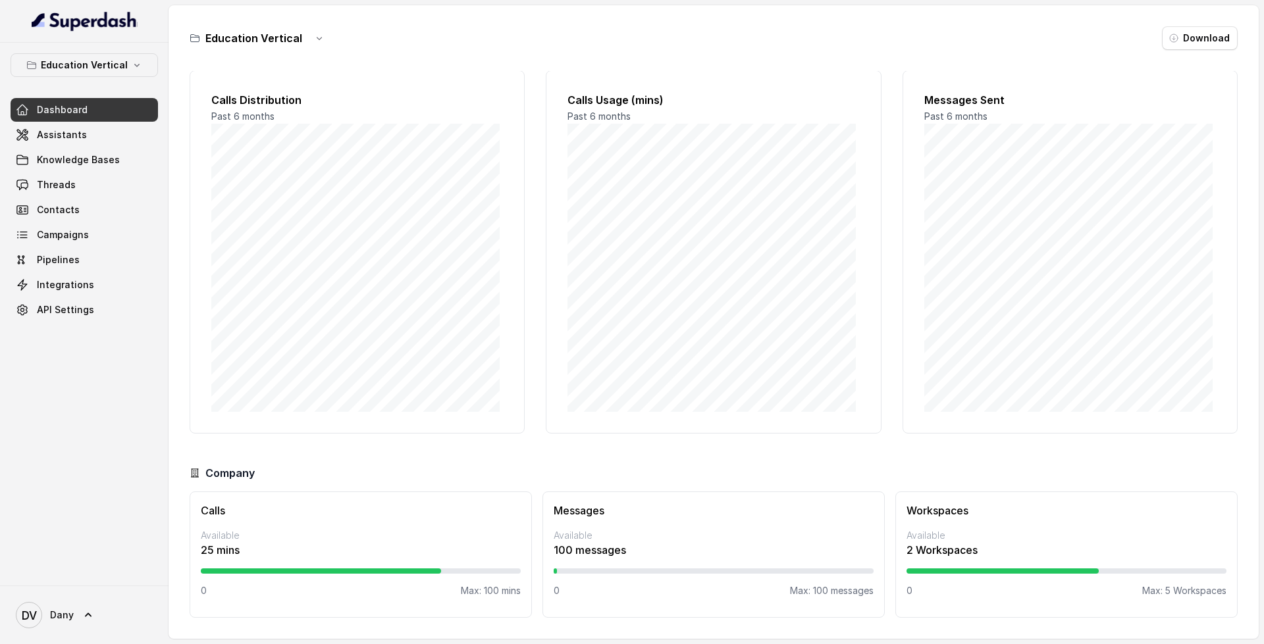
click at [675, 537] on p "Available" at bounding box center [714, 535] width 320 height 13
drag, startPoint x: 241, startPoint y: 557, endPoint x: 199, endPoint y: 557, distance: 42.1
click at [199, 557] on div "Calls Available 25 mins 0 Max: 100 mins" at bounding box center [361, 555] width 342 height 126
click at [201, 551] on p "25 mins" at bounding box center [361, 550] width 320 height 16
drag, startPoint x: 203, startPoint y: 553, endPoint x: 242, endPoint y: 549, distance: 39.0
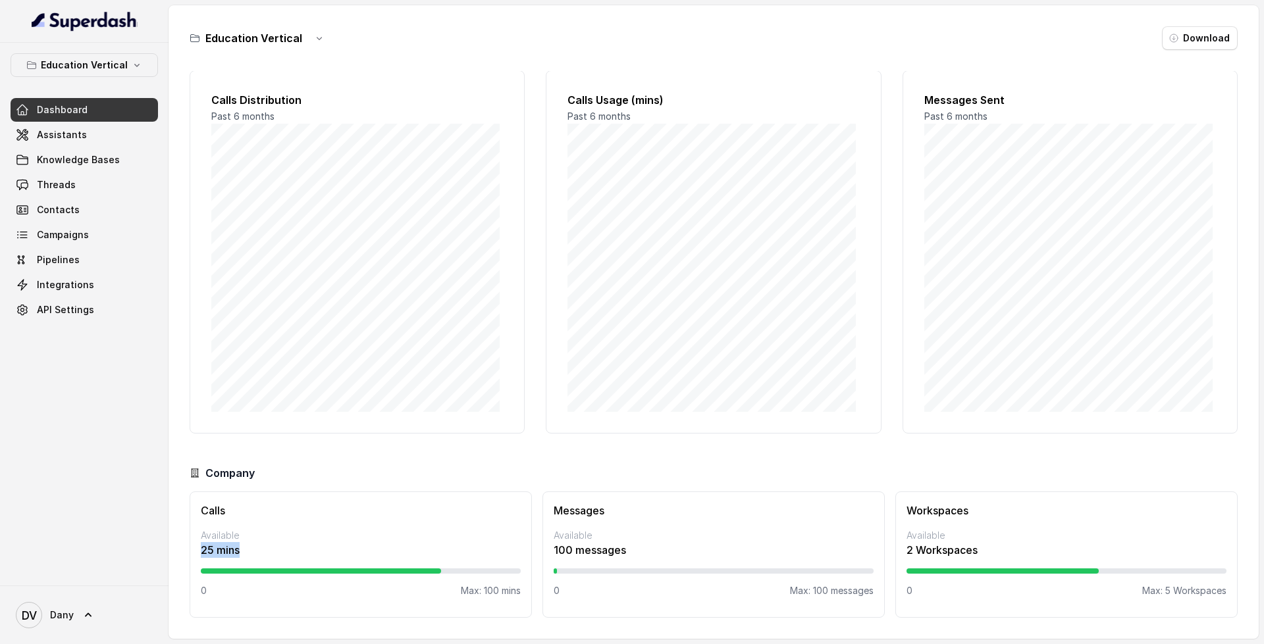
click at [242, 549] on p "25 mins" at bounding box center [361, 550] width 320 height 16
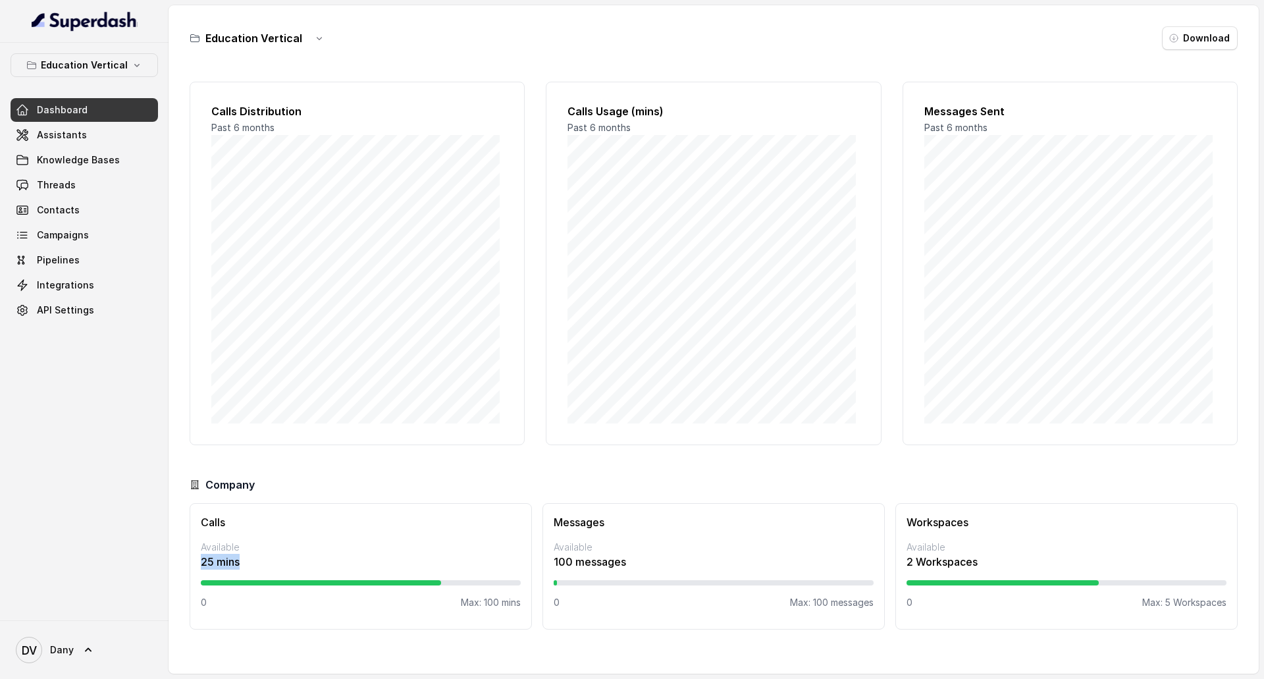
scroll to position [0, 0]
